Goal: Task Accomplishment & Management: Use online tool/utility

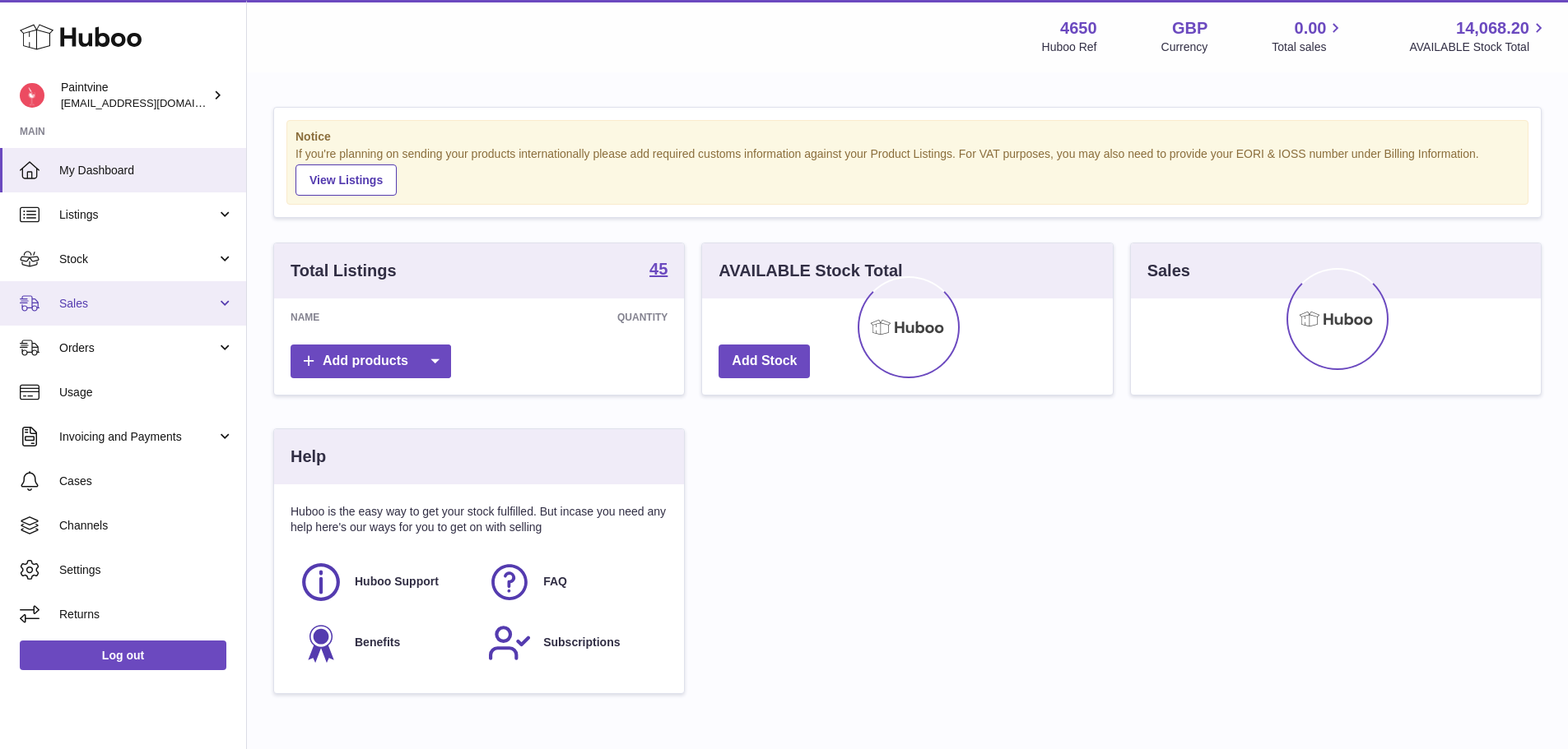
click at [145, 300] on span "Sales" at bounding box center [138, 304] width 157 height 16
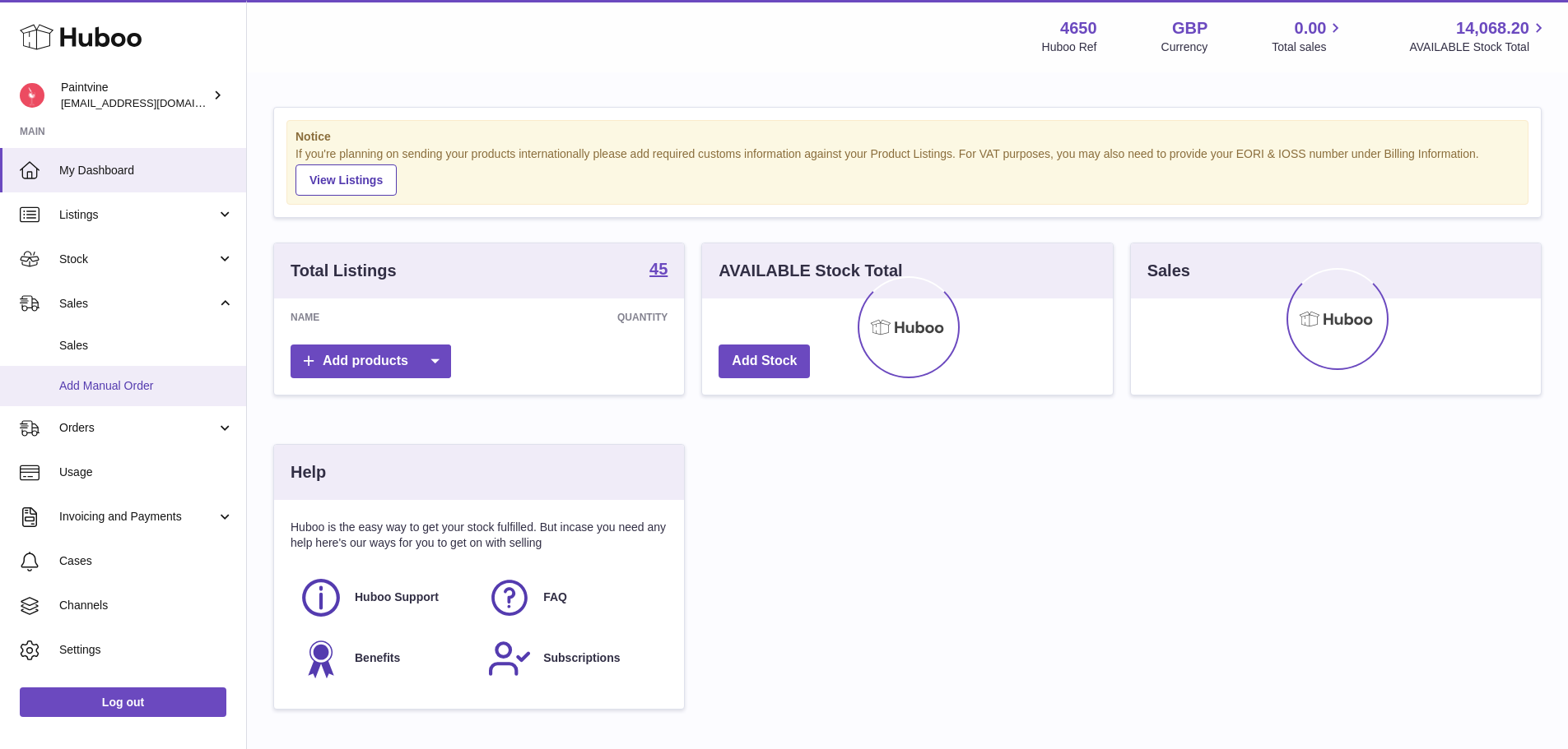
click at [141, 378] on span "Add Manual Order" at bounding box center [146, 386] width 174 height 16
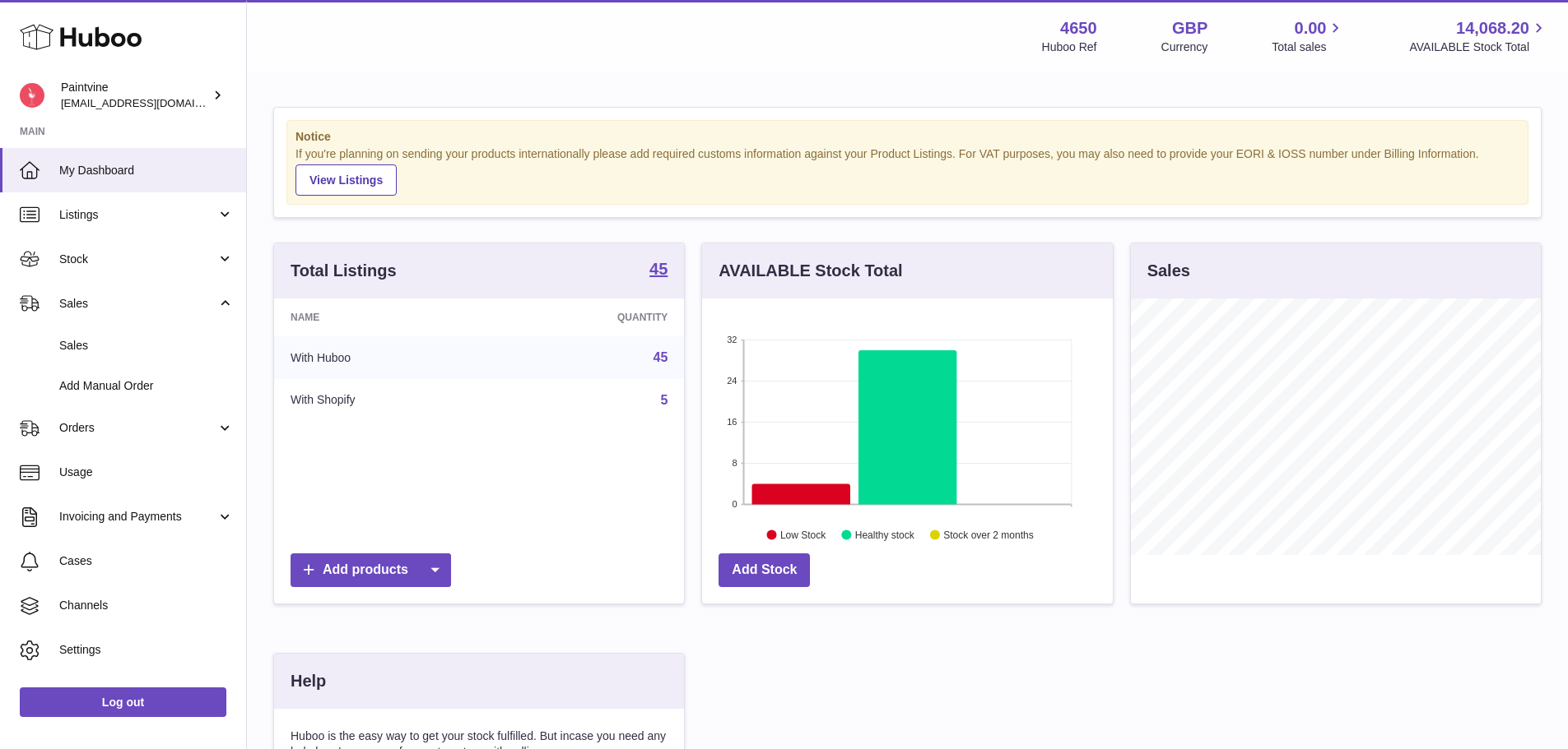
scroll to position [257, 411]
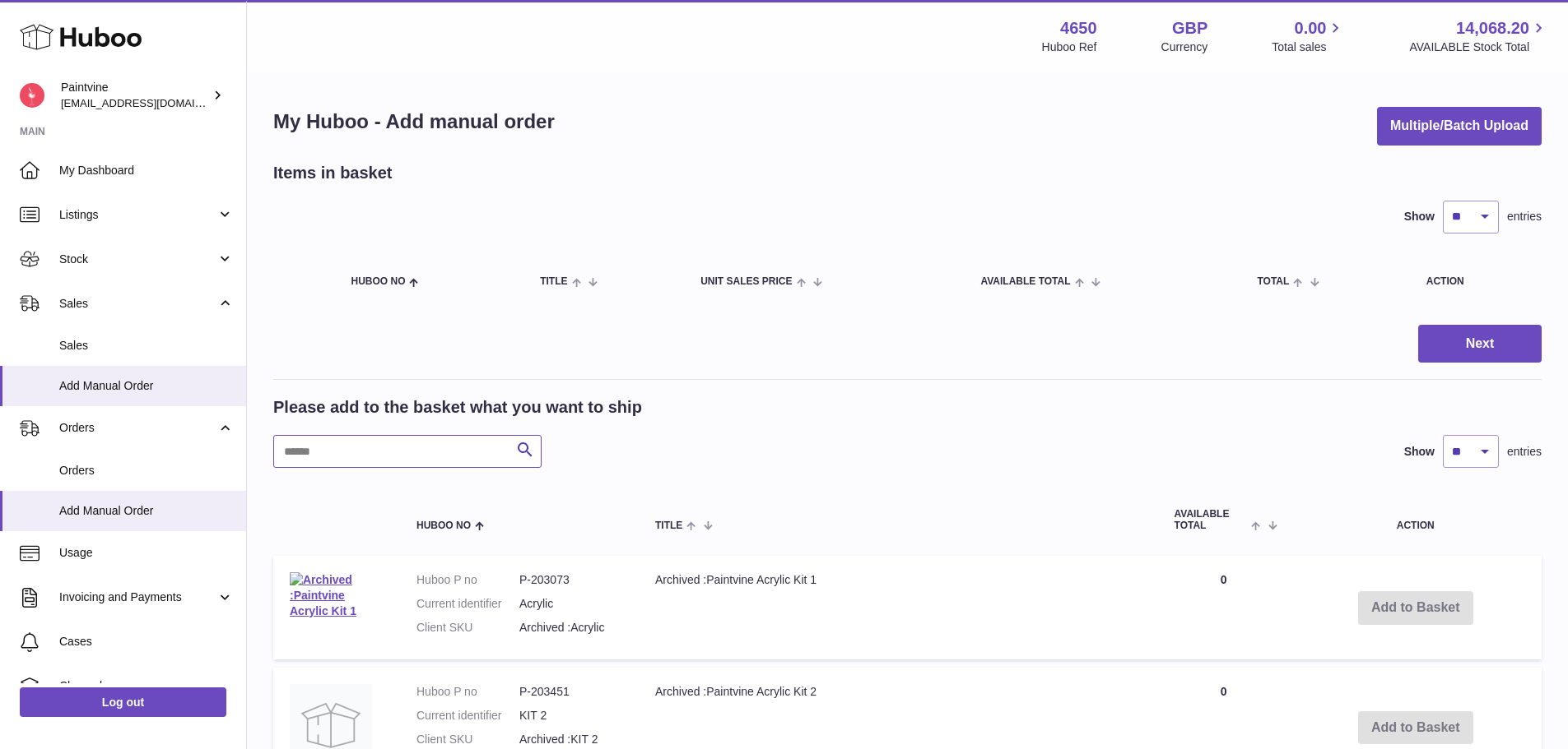
click at [374, 456] on input "text" at bounding box center [407, 452] width 268 height 33
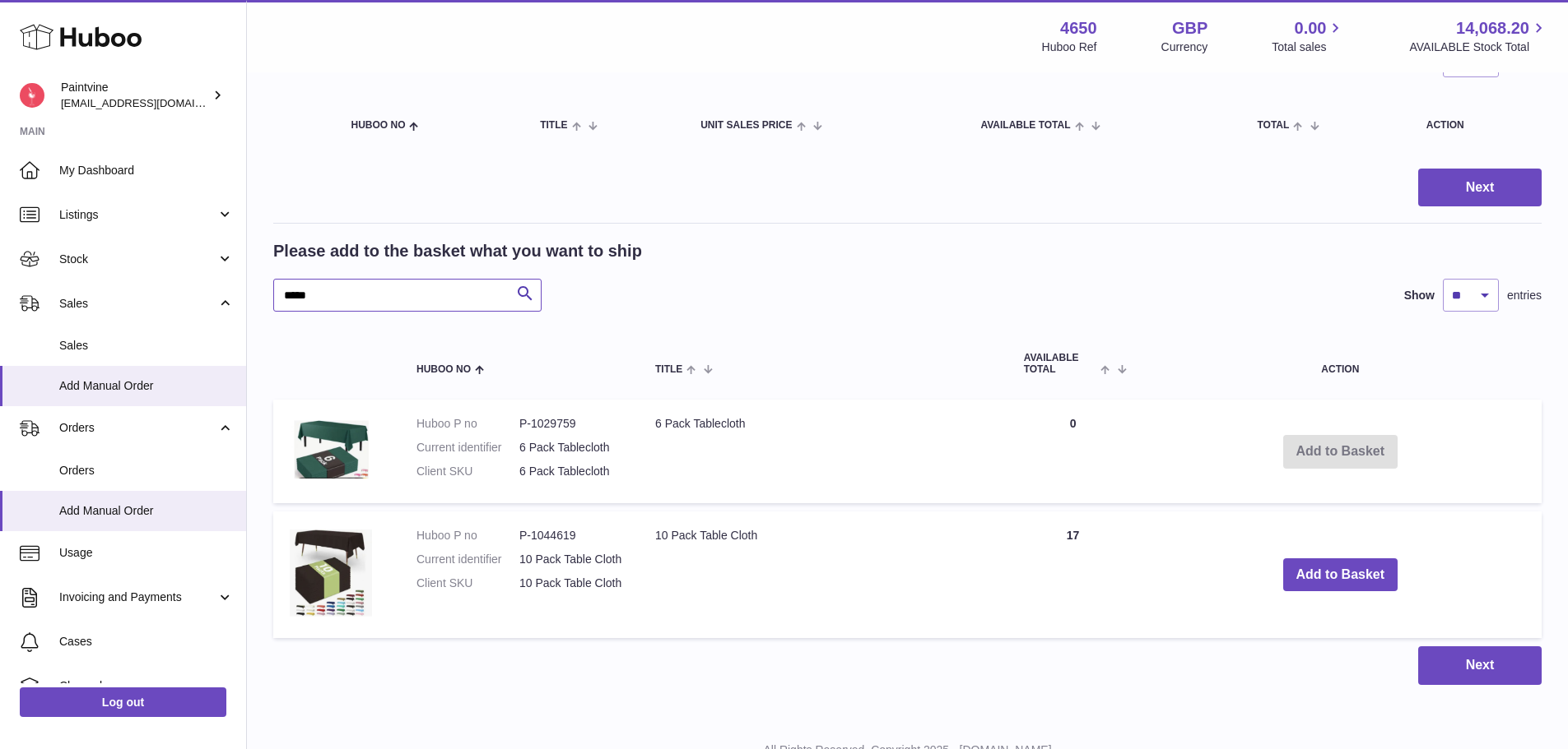
scroll to position [164, 0]
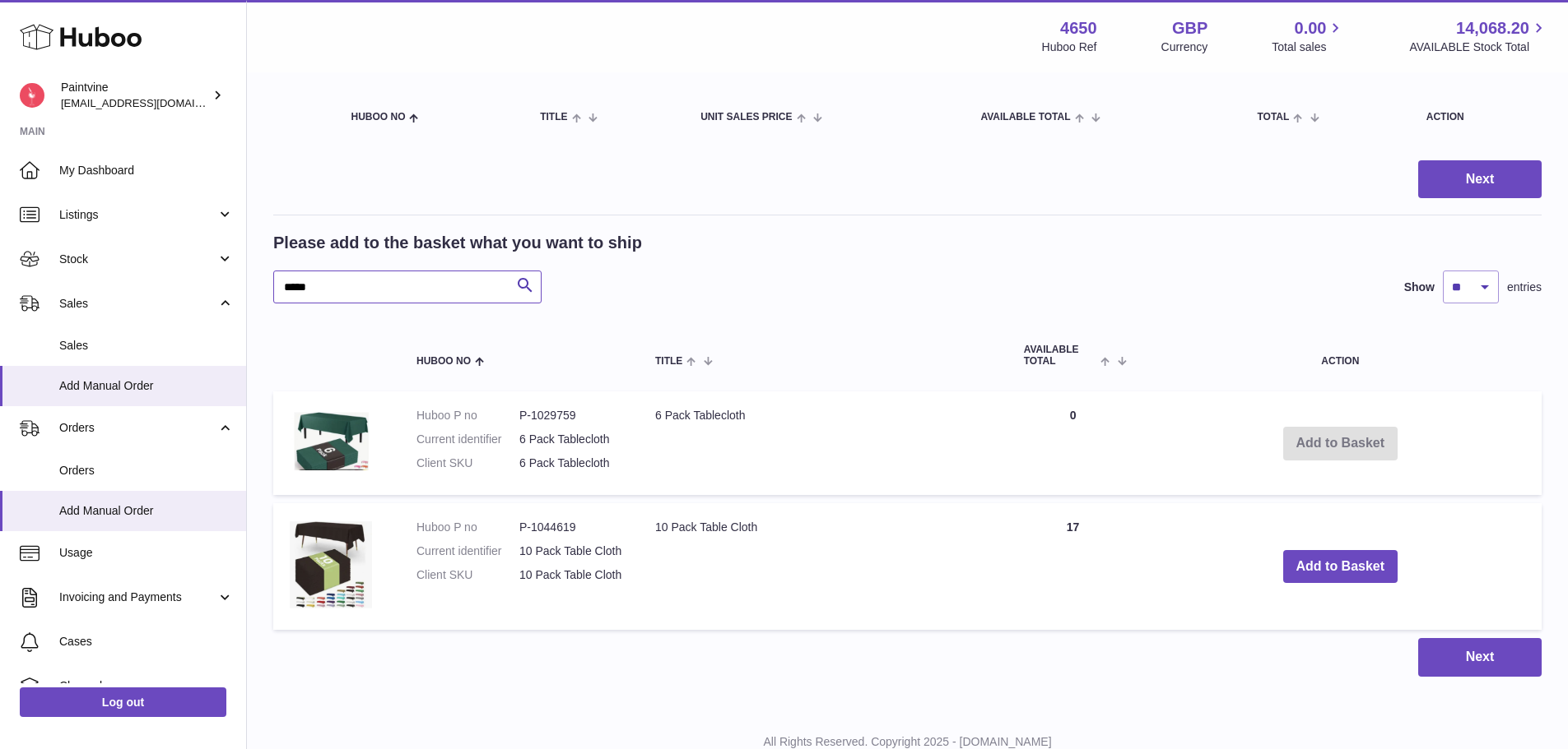
type input "*****"
